Goal: Book appointment/travel/reservation: Book appointment/travel/reservation

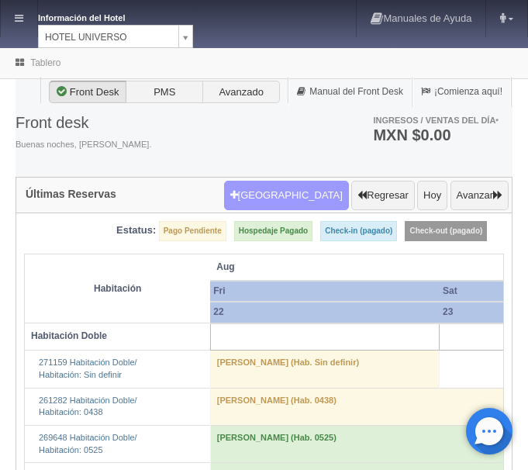
click at [307, 197] on button "Nueva Reserva" at bounding box center [286, 195] width 125 height 29
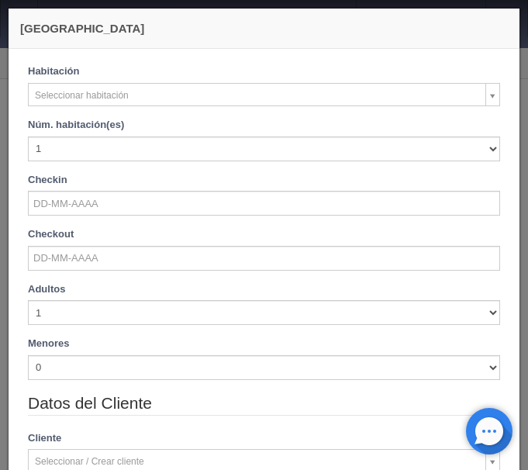
checkbox input "false"
click at [96, 81] on div "Habitación Seleccionar habitación Habitación Doble Habitación King Size Habitac…" at bounding box center [264, 85] width 472 height 42
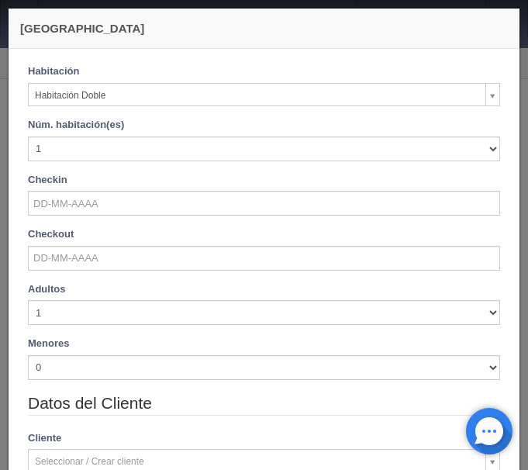
select select "583"
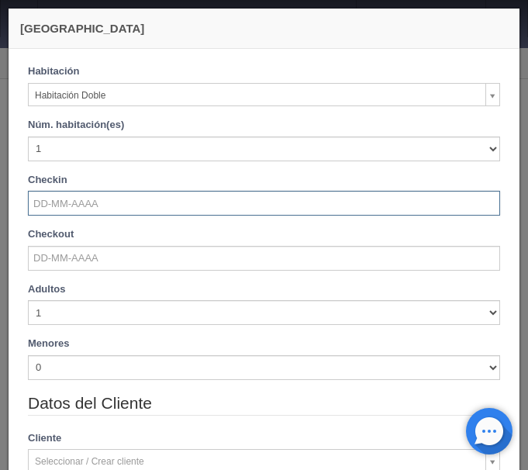
click at [69, 202] on input "text" at bounding box center [264, 203] width 472 height 25
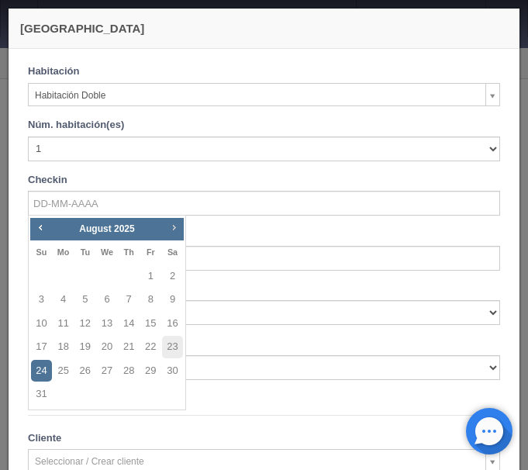
click at [169, 223] on span "Next" at bounding box center [174, 227] width 12 height 12
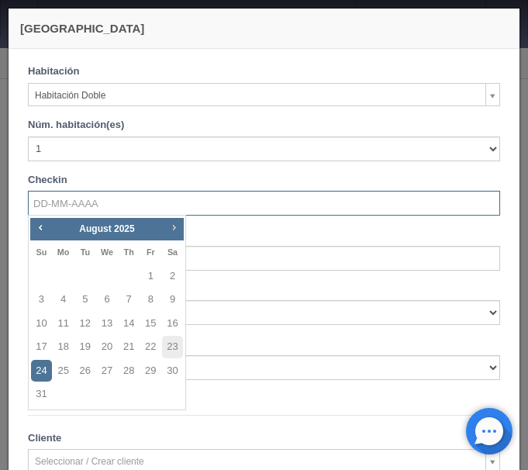
checkbox input "false"
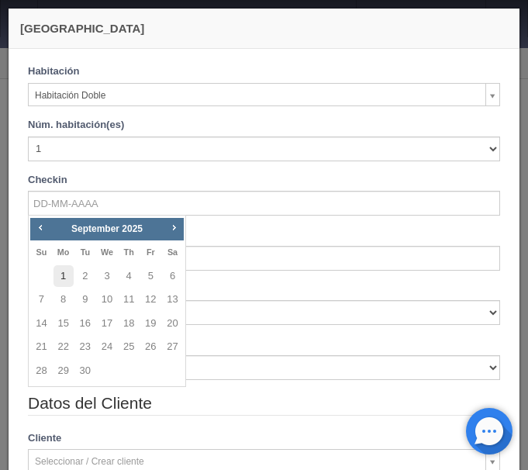
click at [60, 275] on link "1" at bounding box center [64, 276] width 20 height 22
type input "01-09-2025"
checkbox input "false"
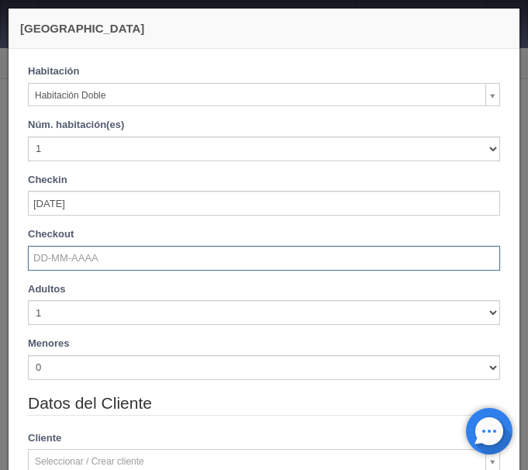
click at [61, 256] on input "text" at bounding box center [264, 258] width 472 height 25
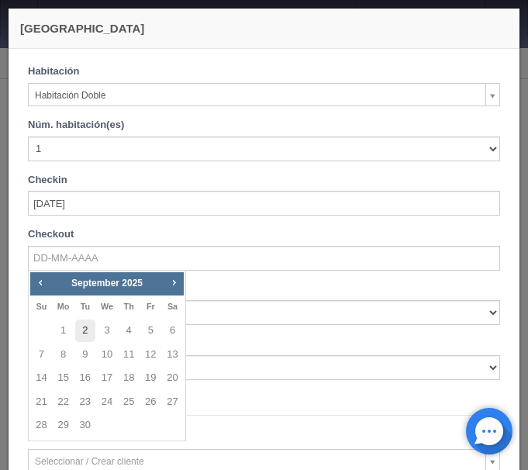
click at [86, 330] on link "2" at bounding box center [85, 331] width 20 height 22
type input "02-09-2025"
checkbox input "false"
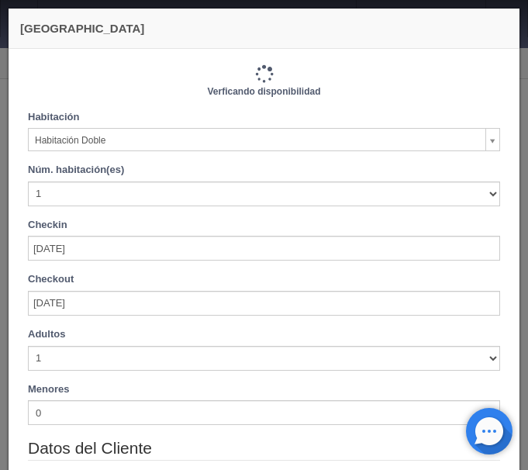
type input "1030.00"
checkbox input "false"
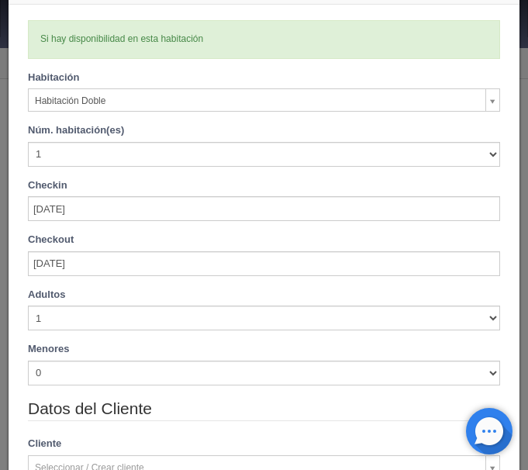
scroll to position [65, 0]
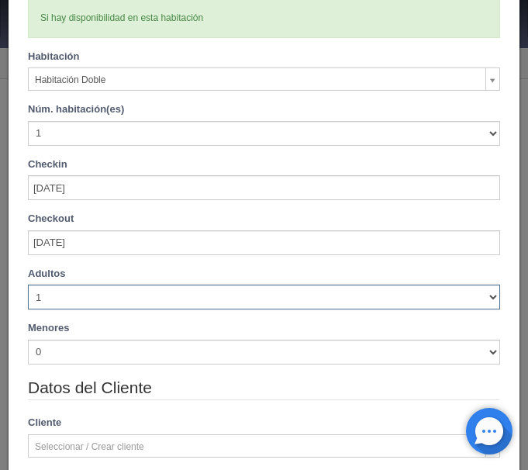
click at [28, 285] on select "1 2 3 4 5 6 7 8 9 10" at bounding box center [264, 297] width 472 height 25
select select "3"
click option "3" at bounding box center [0, 0] width 0 height 0
checkbox input "false"
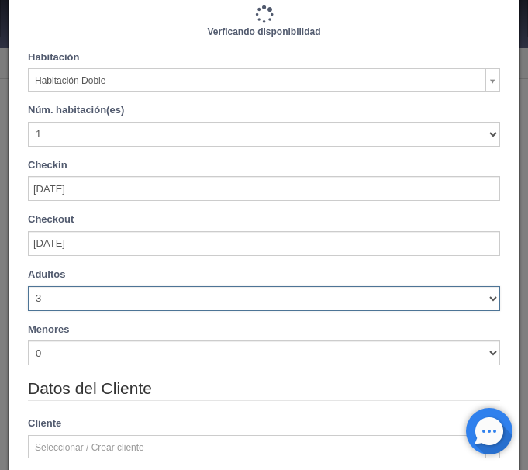
type input "1110.00"
checkbox input "false"
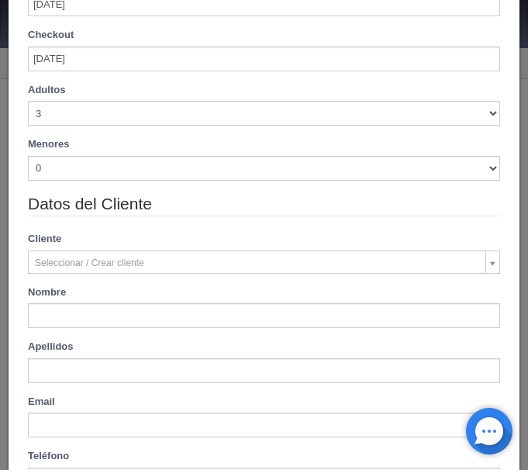
scroll to position [326, 0]
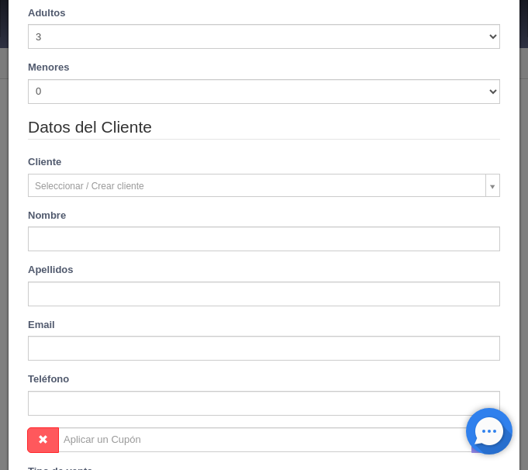
type input "Jose Luis"
type input "Vega Diaz"
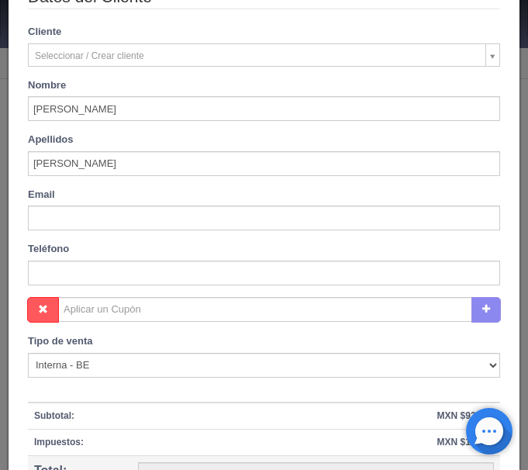
scroll to position [586, 0]
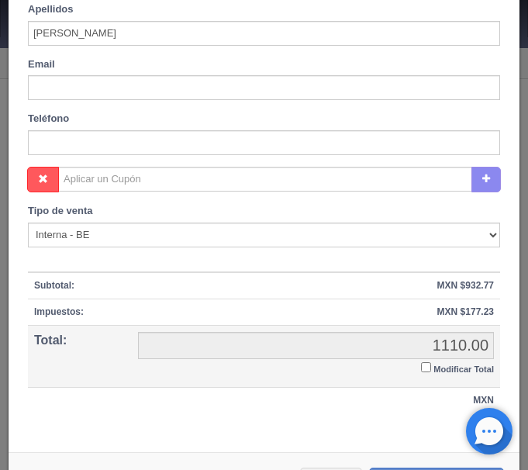
click at [425, 371] on input "Modificar Total" at bounding box center [426, 367] width 10 height 10
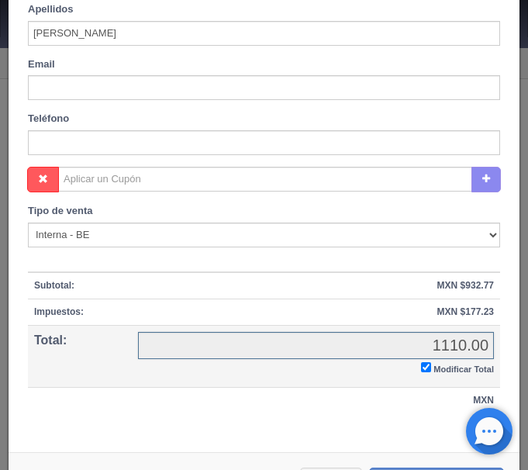
checkbox input "true"
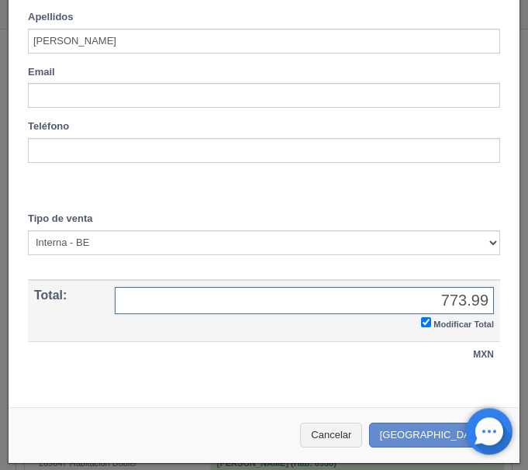
scroll to position [79, 0]
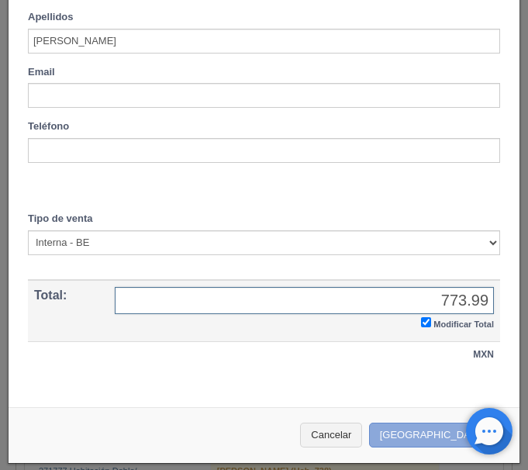
type input "773.99"
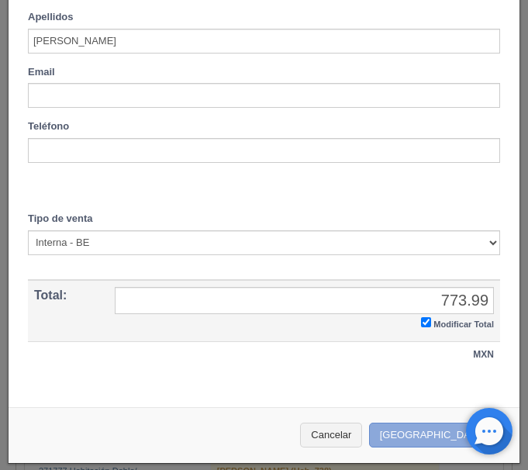
click at [443, 434] on button "Crear Reserva" at bounding box center [436, 436] width 135 height 26
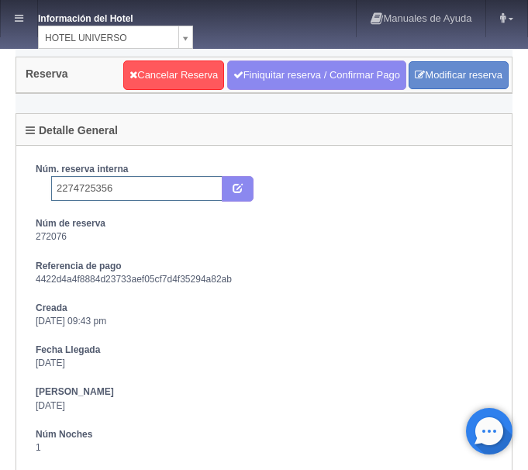
click at [123, 193] on input "2274725356" at bounding box center [136, 188] width 171 height 25
type input "2274725356 Expedia"
click at [232, 185] on button "submit" at bounding box center [238, 189] width 32 height 26
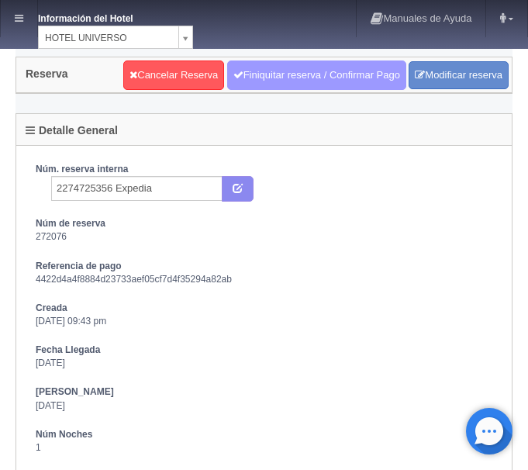
click at [345, 69] on link "Finiquitar reserva / Confirmar Pago" at bounding box center [316, 74] width 179 height 29
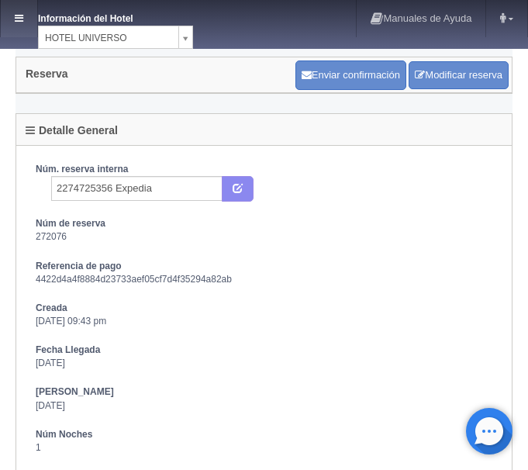
click at [25, 10] on link at bounding box center [19, 18] width 36 height 37
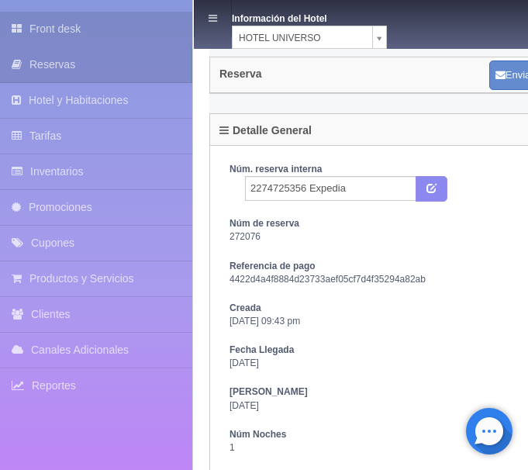
click at [45, 38] on link "Front desk" at bounding box center [96, 29] width 192 height 35
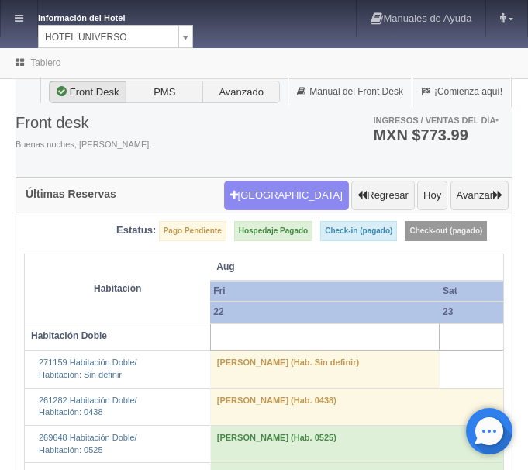
click at [135, 24] on dt "Información del Hotel" at bounding box center [100, 16] width 124 height 17
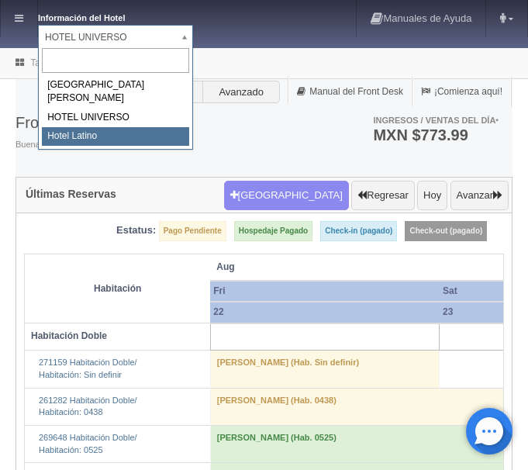
select select "625"
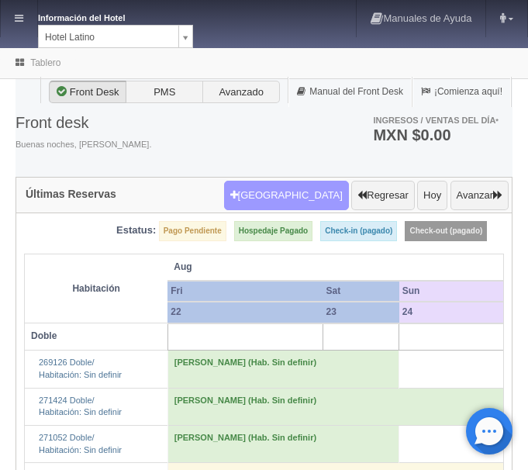
click at [303, 191] on button "[GEOGRAPHIC_DATA]" at bounding box center [286, 195] width 125 height 29
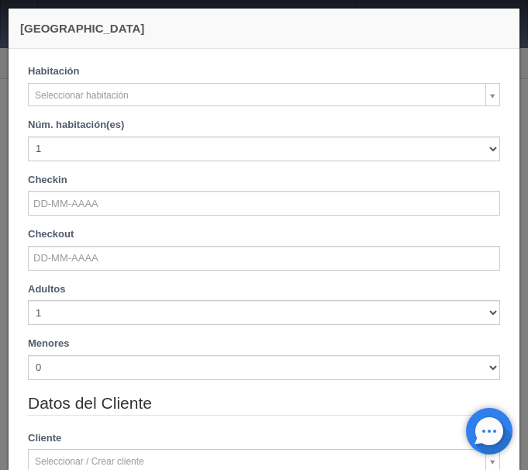
checkbox input "false"
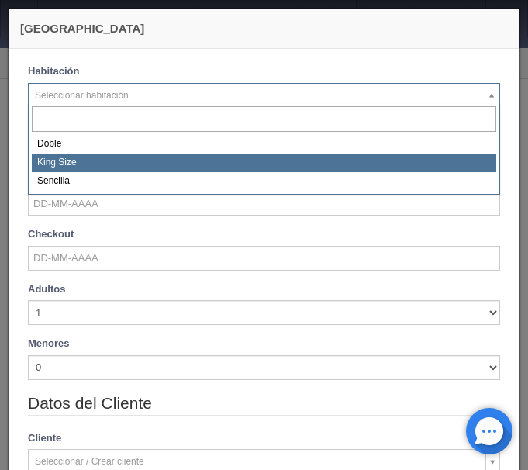
select select "2160"
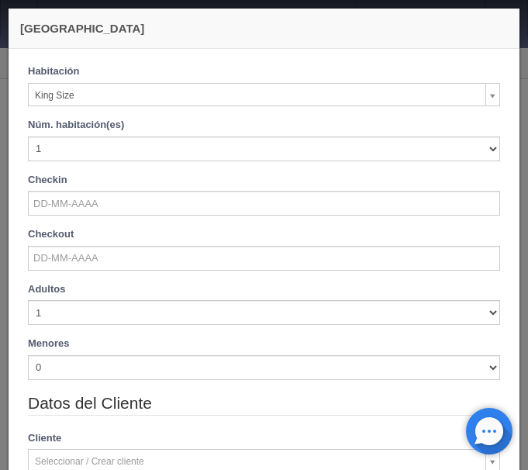
checkbox input "false"
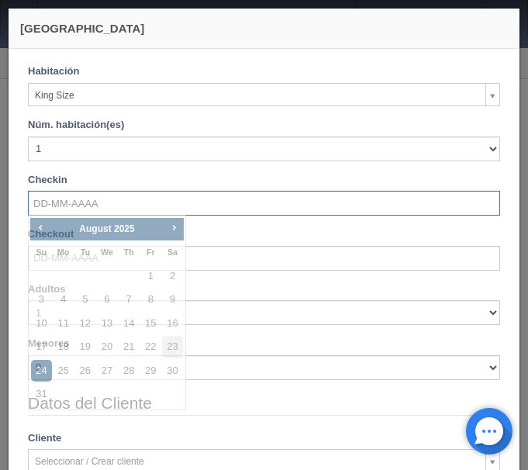
click at [50, 205] on input "text" at bounding box center [264, 203] width 472 height 25
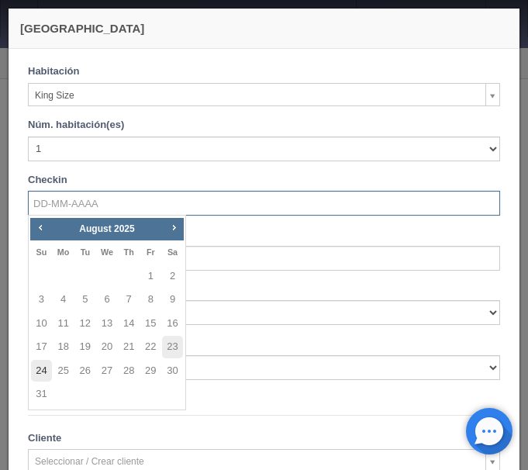
click at [36, 370] on link "24" at bounding box center [41, 371] width 20 height 22
type input "24-08-2025"
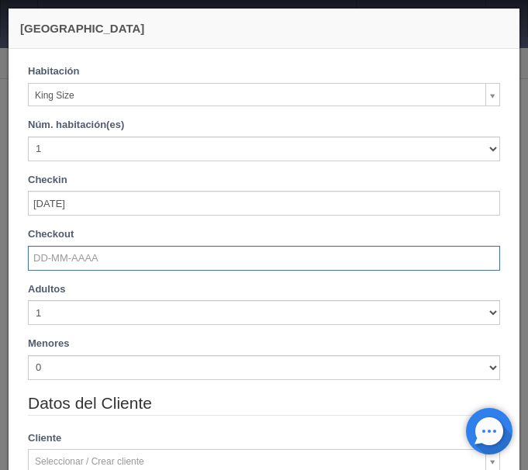
click at [50, 254] on input "text" at bounding box center [264, 258] width 472 height 25
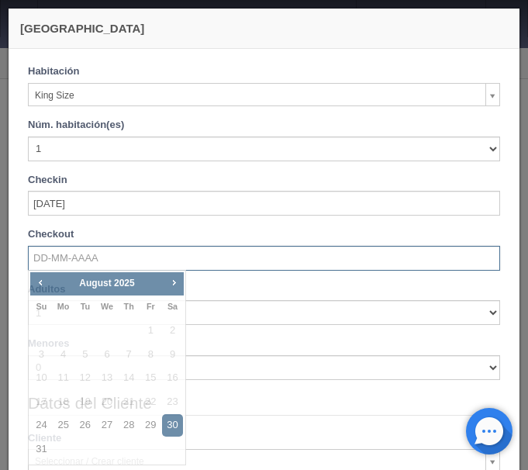
checkbox input "false"
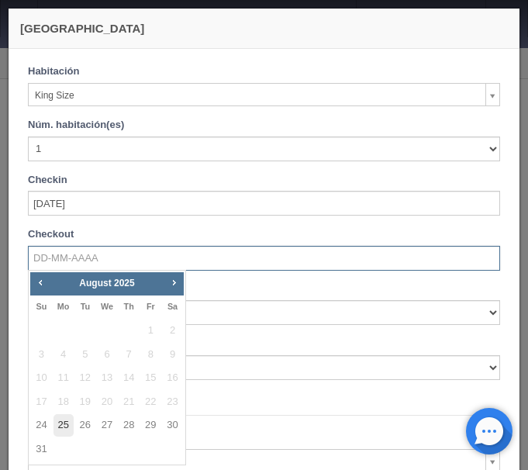
click at [62, 424] on link "25" at bounding box center [64, 425] width 20 height 22
type input "25-08-2025"
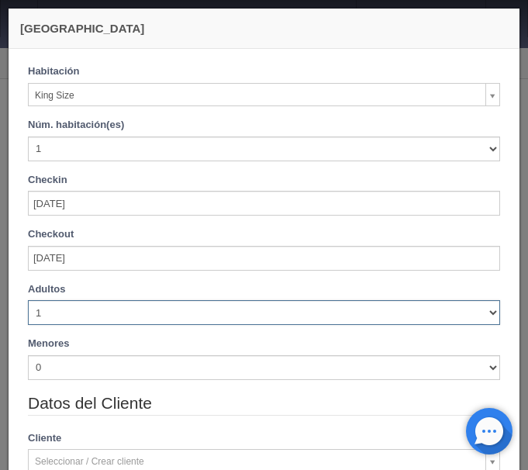
click at [28, 300] on select "1 2 3 4 5 6 7 8 9 10" at bounding box center [264, 312] width 472 height 25
checkbox input "false"
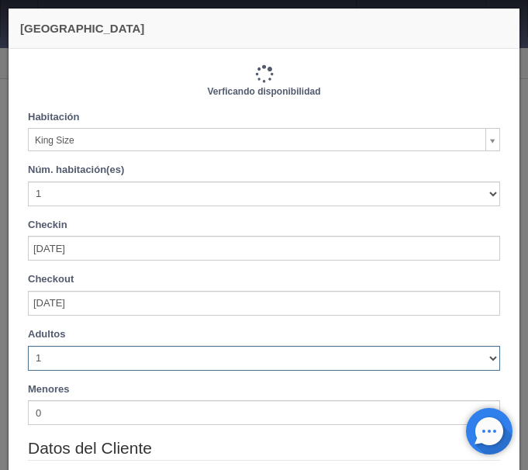
type input "740.00"
checkbox input "false"
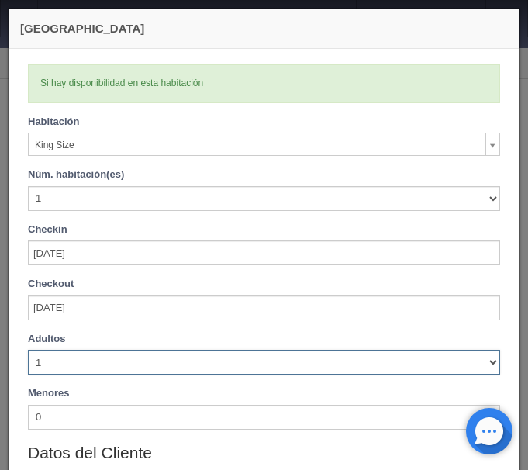
select select "2"
click option "2" at bounding box center [0, 0] width 0 height 0
checkbox input "false"
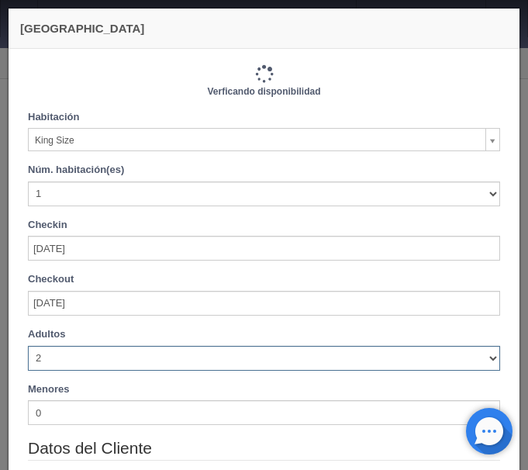
type input "740.00"
checkbox input "false"
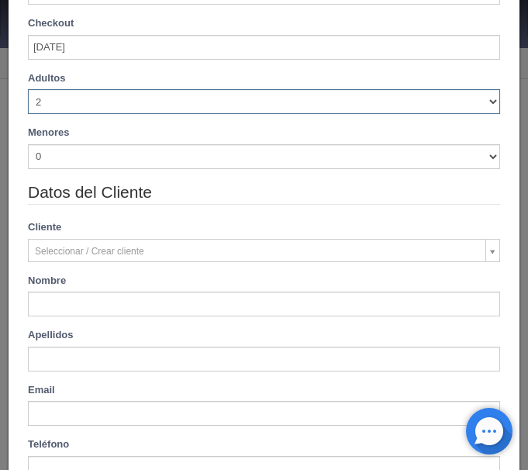
scroll to position [326, 0]
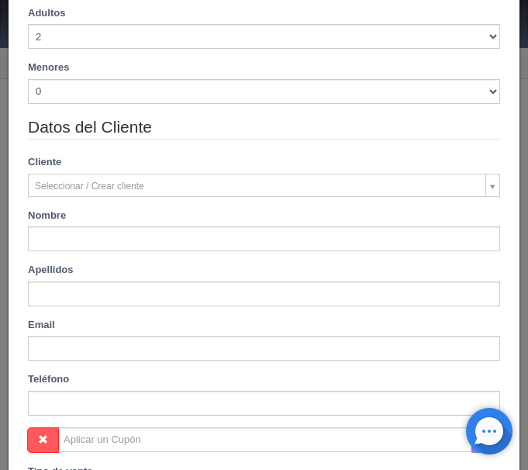
type input "[PERSON_NAME]"
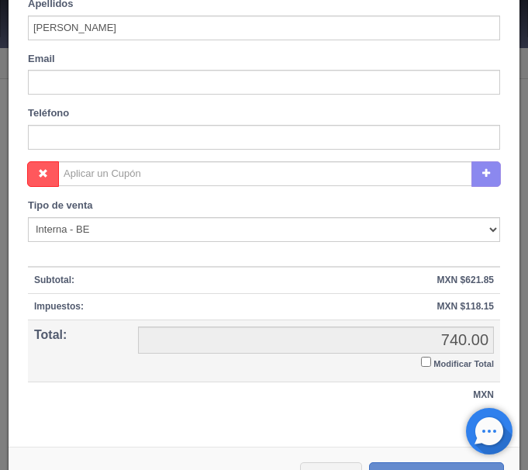
scroll to position [632, 0]
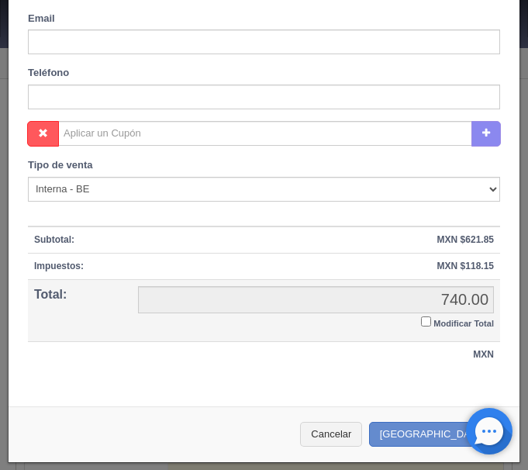
click at [428, 323] on input "Modificar Total" at bounding box center [426, 321] width 10 height 10
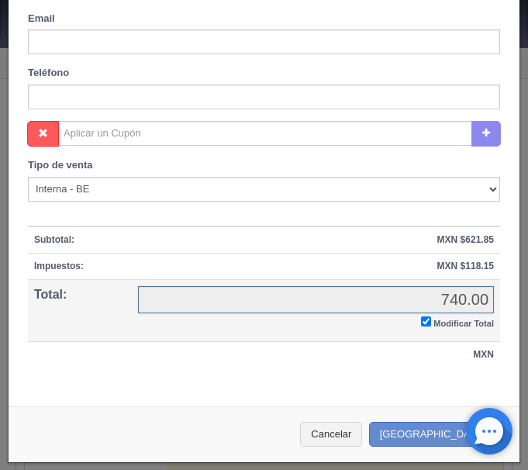
checkbox input "true"
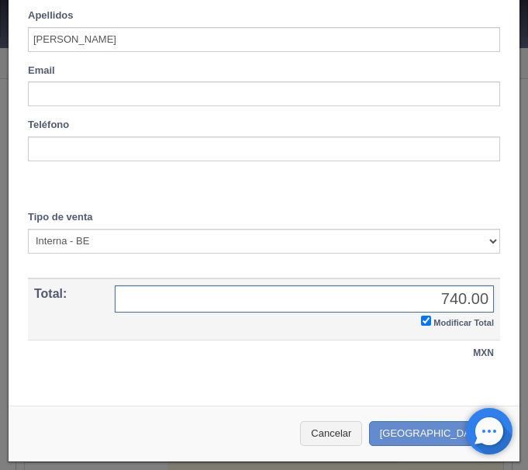
scroll to position [579, 0]
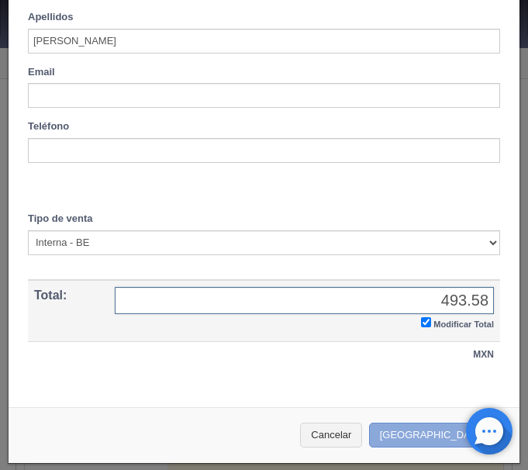
type input "493.58"
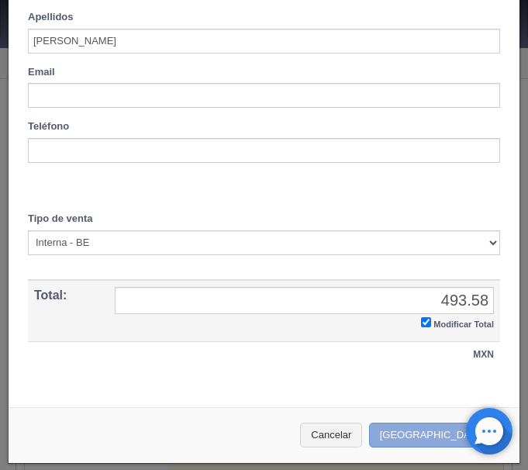
click at [438, 427] on button "Crear Reserva" at bounding box center [436, 436] width 135 height 26
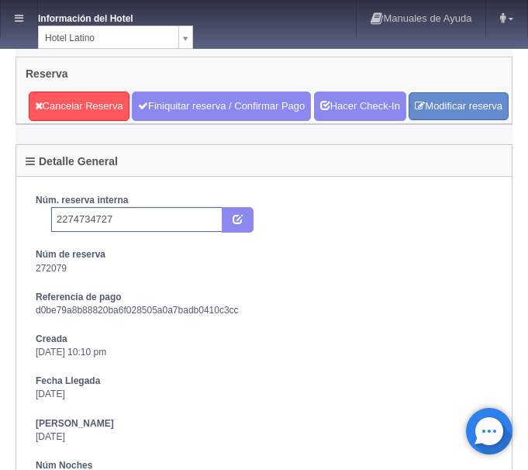
click at [133, 232] on input "2274734727" at bounding box center [136, 219] width 171 height 25
type input "2274734727 Expedia"
click at [241, 223] on icon "submit" at bounding box center [238, 218] width 10 height 10
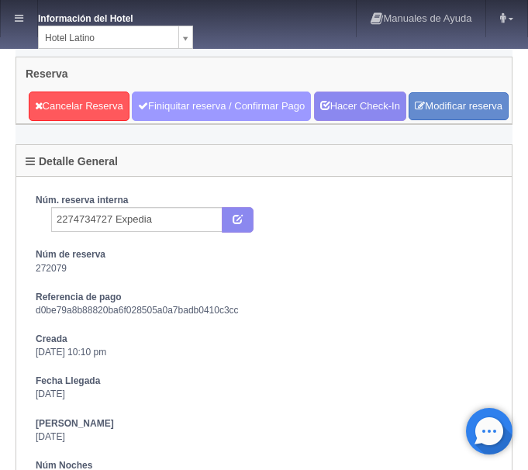
click at [219, 105] on link "Finiquitar reserva / Confirmar Pago" at bounding box center [221, 106] width 179 height 29
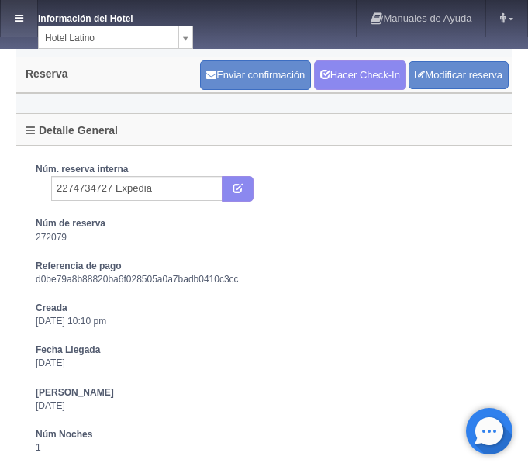
click at [22, 19] on icon at bounding box center [19, 18] width 9 height 10
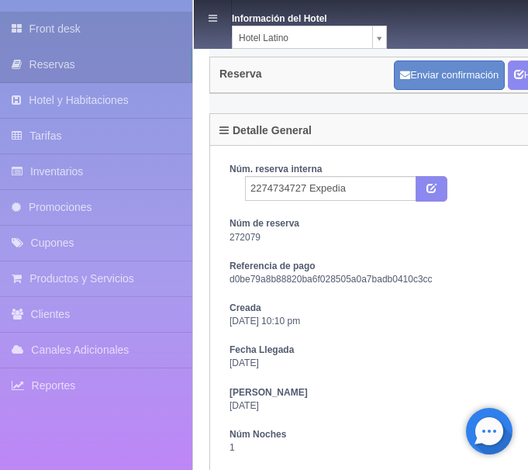
click at [57, 28] on link "Front desk" at bounding box center [96, 29] width 192 height 35
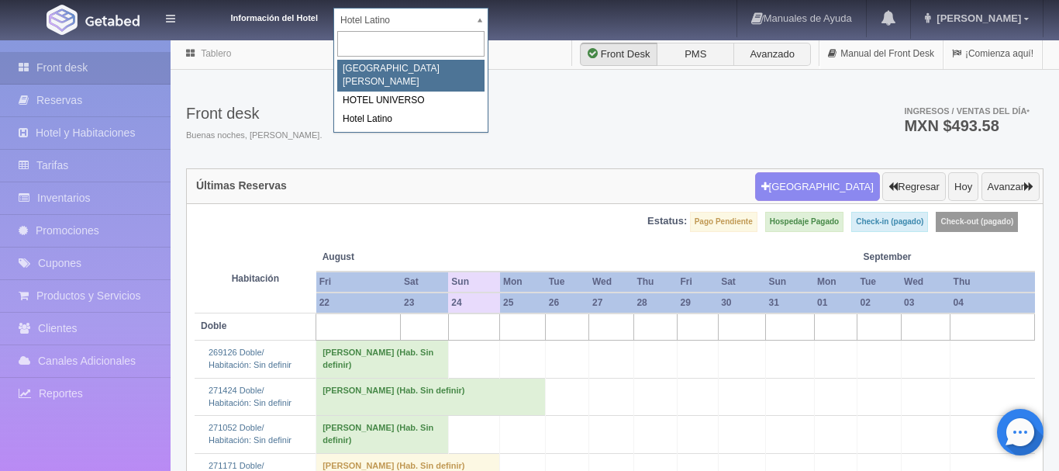
select select "357"
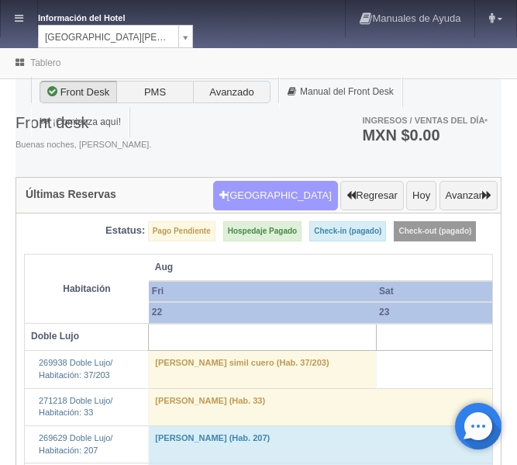
click at [283, 192] on button "[GEOGRAPHIC_DATA]" at bounding box center [275, 195] width 125 height 29
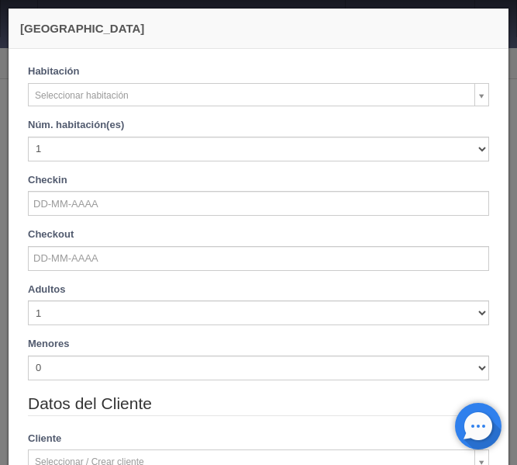
checkbox input "false"
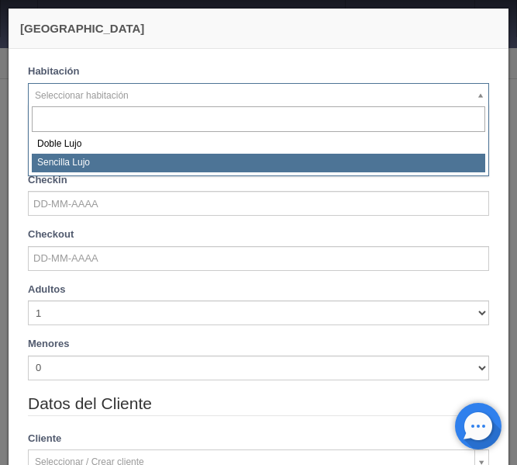
select select "576"
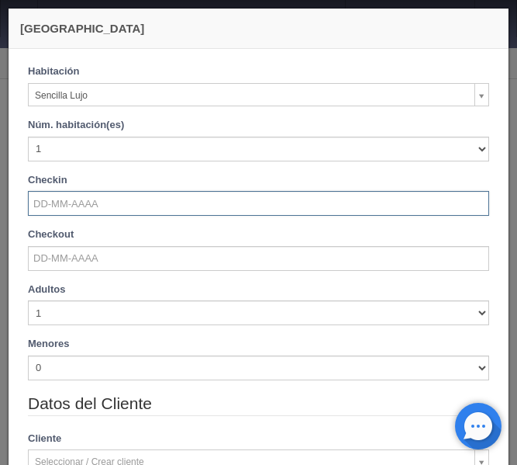
click at [70, 211] on input "text" at bounding box center [258, 203] width 461 height 25
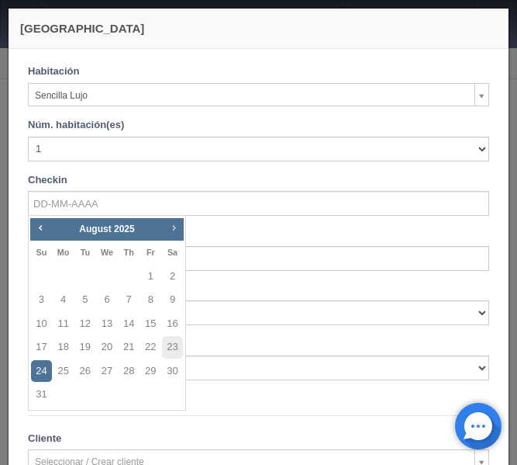
click at [170, 223] on span "Next" at bounding box center [174, 227] width 12 height 12
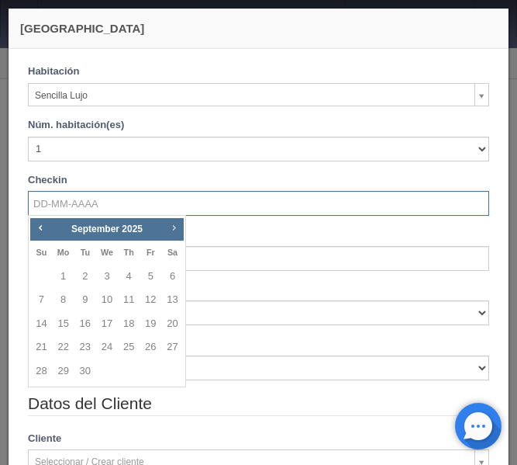
checkbox input "false"
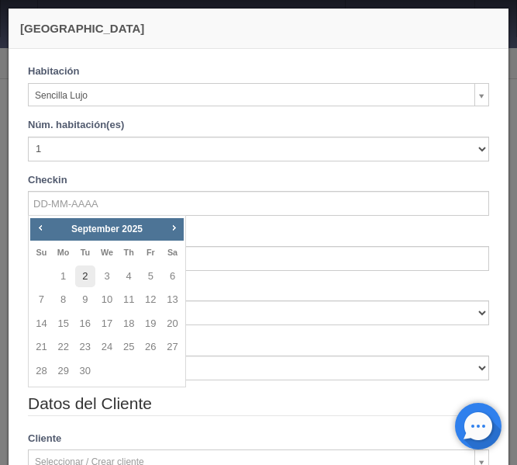
click at [82, 271] on link "2" at bounding box center [85, 276] width 20 height 22
type input "[DATE]"
checkbox input "false"
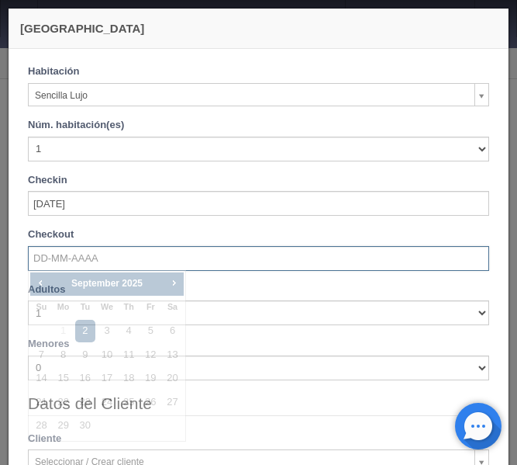
click at [81, 255] on input "text" at bounding box center [258, 258] width 461 height 25
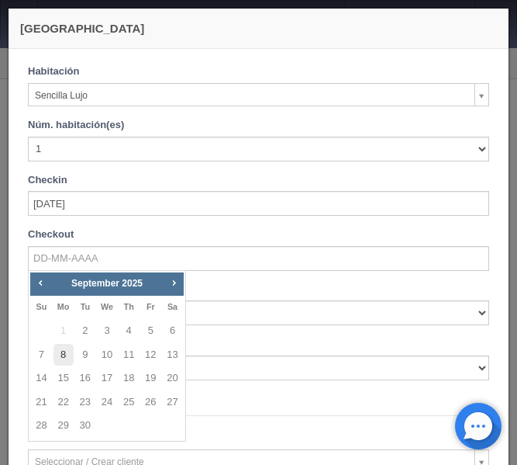
click at [61, 352] on link "8" at bounding box center [64, 355] width 20 height 22
type input "[DATE]"
checkbox input "false"
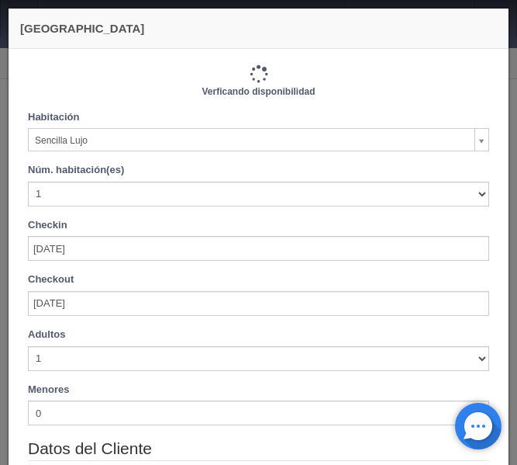
scroll to position [65, 0]
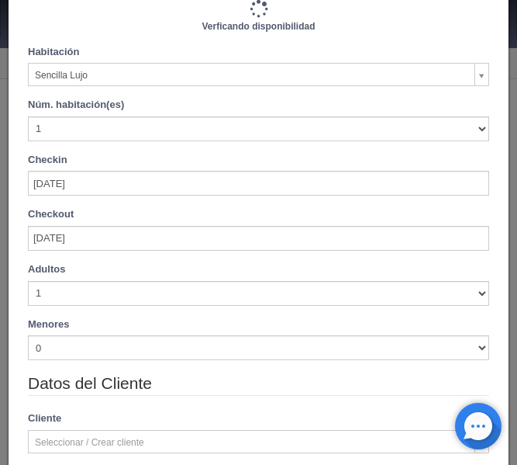
type input "6900.00"
checkbox input "false"
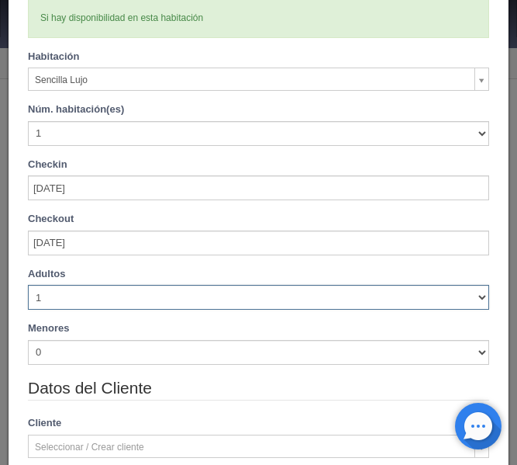
select select "2"
click option "2" at bounding box center [0, 0] width 0 height 0
checkbox input "false"
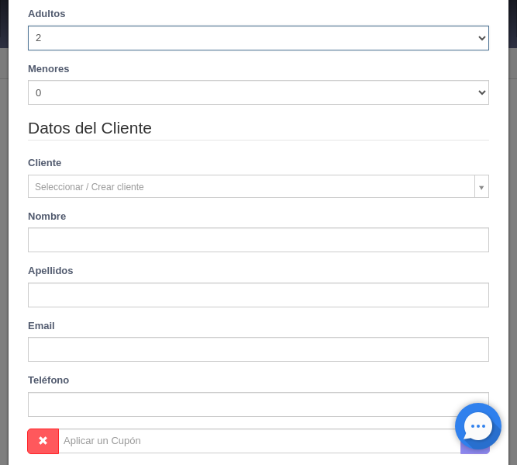
type input "6900.00"
checkbox input "false"
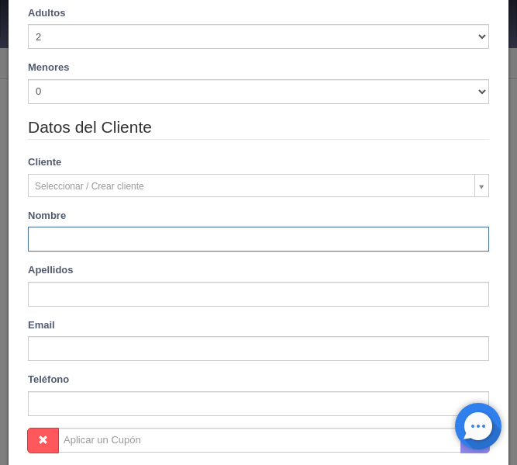
click at [84, 239] on input "text" at bounding box center [258, 238] width 461 height 25
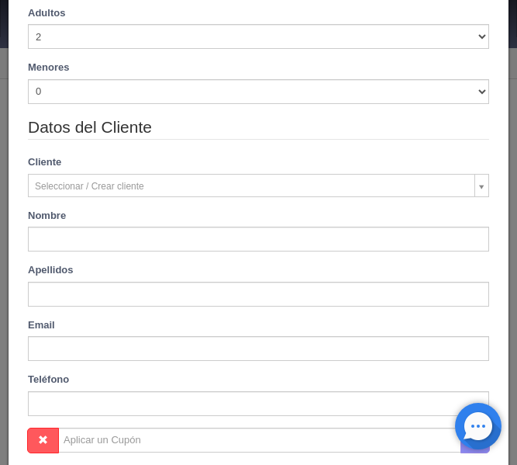
type input "[PERSON_NAME]"
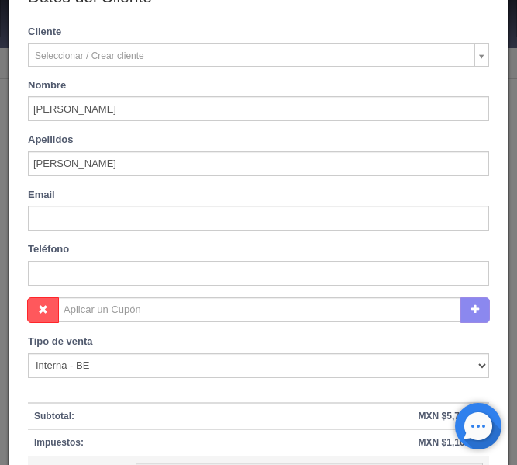
scroll to position [638, 0]
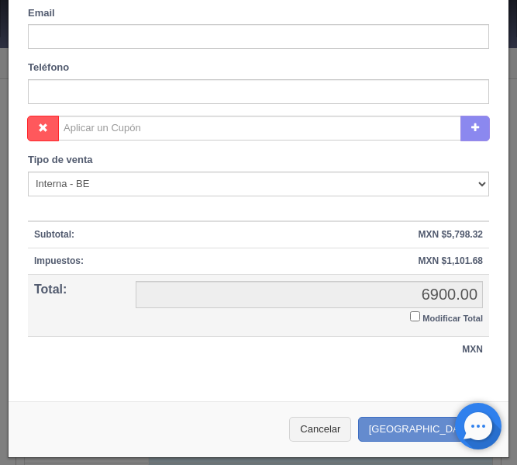
click at [416, 317] on input "Modificar Total" at bounding box center [415, 316] width 10 height 10
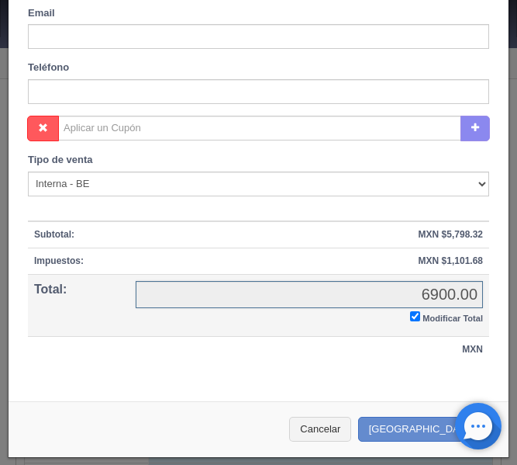
checkbox input "true"
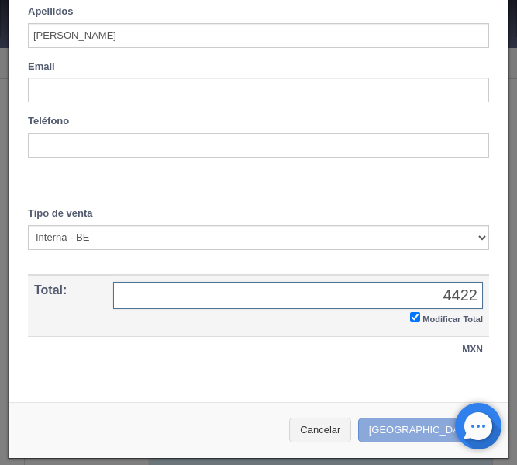
type input "4422"
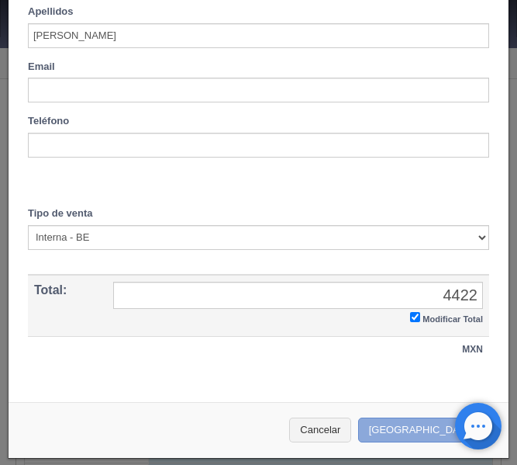
click at [430, 428] on button "[GEOGRAPHIC_DATA]" at bounding box center [425, 430] width 135 height 26
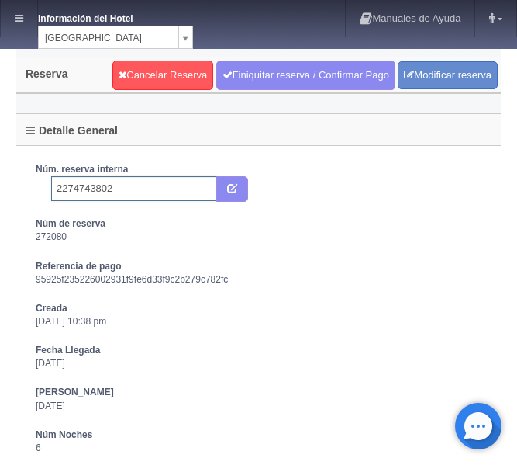
click at [127, 185] on input "2274743802" at bounding box center [134, 188] width 166 height 25
type input "2274743802 Expedia"
click at [239, 194] on button "submit" at bounding box center [232, 189] width 32 height 26
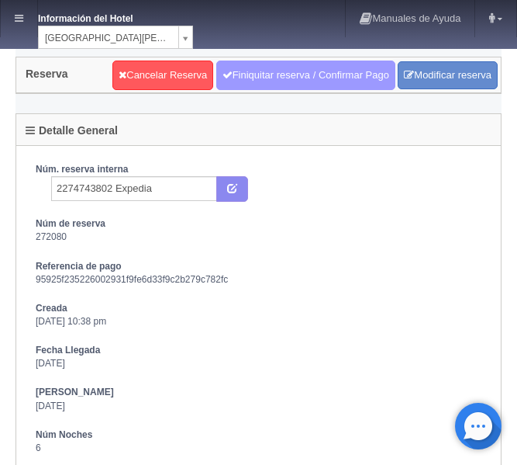
click at [283, 68] on link "Finiquitar reserva / Confirmar Pago" at bounding box center [305, 74] width 179 height 29
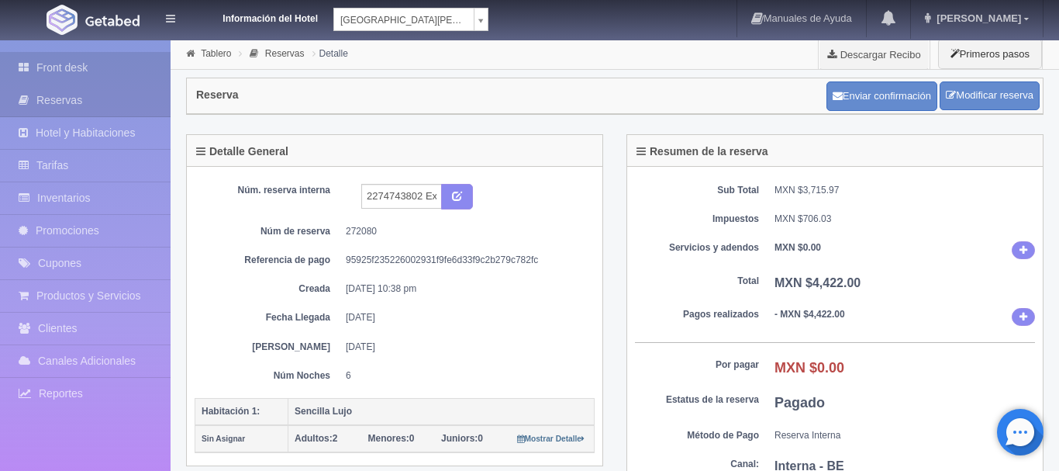
click at [103, 67] on link "Front desk" at bounding box center [85, 68] width 171 height 32
